Goal: Navigation & Orientation: Find specific page/section

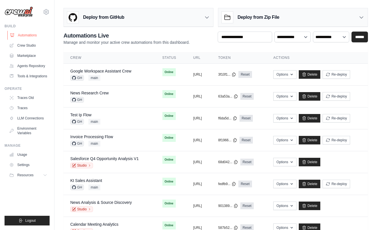
click at [35, 35] on link "Automations" at bounding box center [28, 35] width 43 height 9
click at [28, 73] on link "Tools & Integrations" at bounding box center [28, 76] width 43 height 9
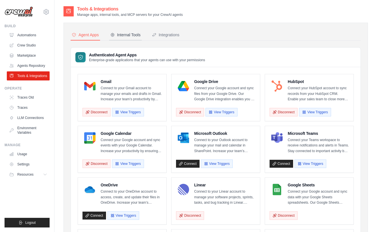
click at [133, 37] on div "Internal Tools" at bounding box center [125, 35] width 30 height 6
click at [170, 36] on div "Integrations" at bounding box center [166, 35] width 28 height 6
click at [81, 38] on button "Agent Apps" at bounding box center [86, 35] width 30 height 11
click at [139, 37] on div "Internal Tools" at bounding box center [125, 35] width 30 height 6
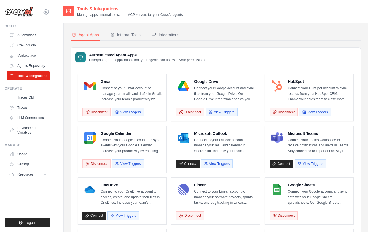
click at [28, 194] on ul "Build Automations Crew Studio Marketplace Agents Repository Resources Blog" at bounding box center [27, 126] width 45 height 204
